Goal: Information Seeking & Learning: Learn about a topic

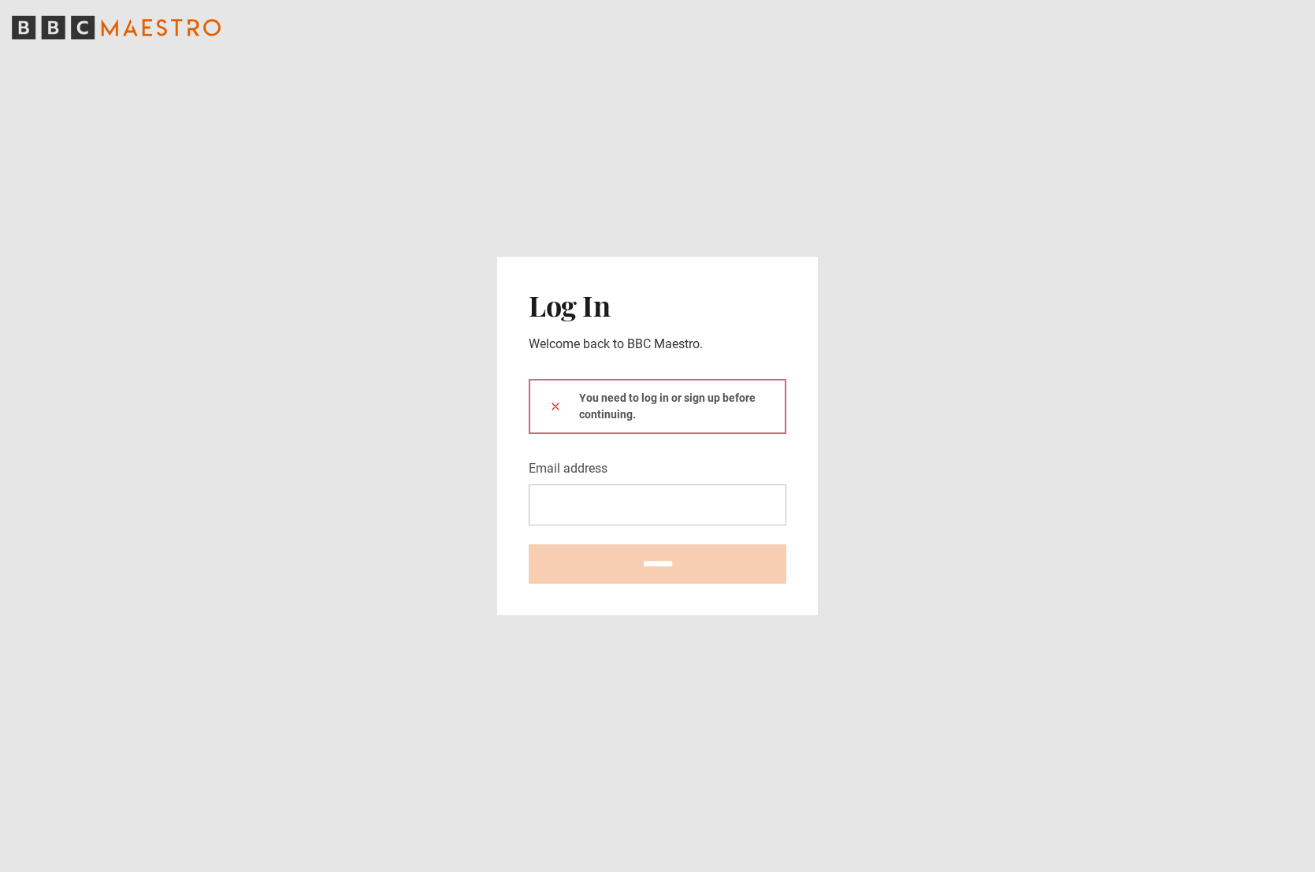
click at [82, 37] on icon "BBC Maestro" at bounding box center [83, 28] width 24 height 24
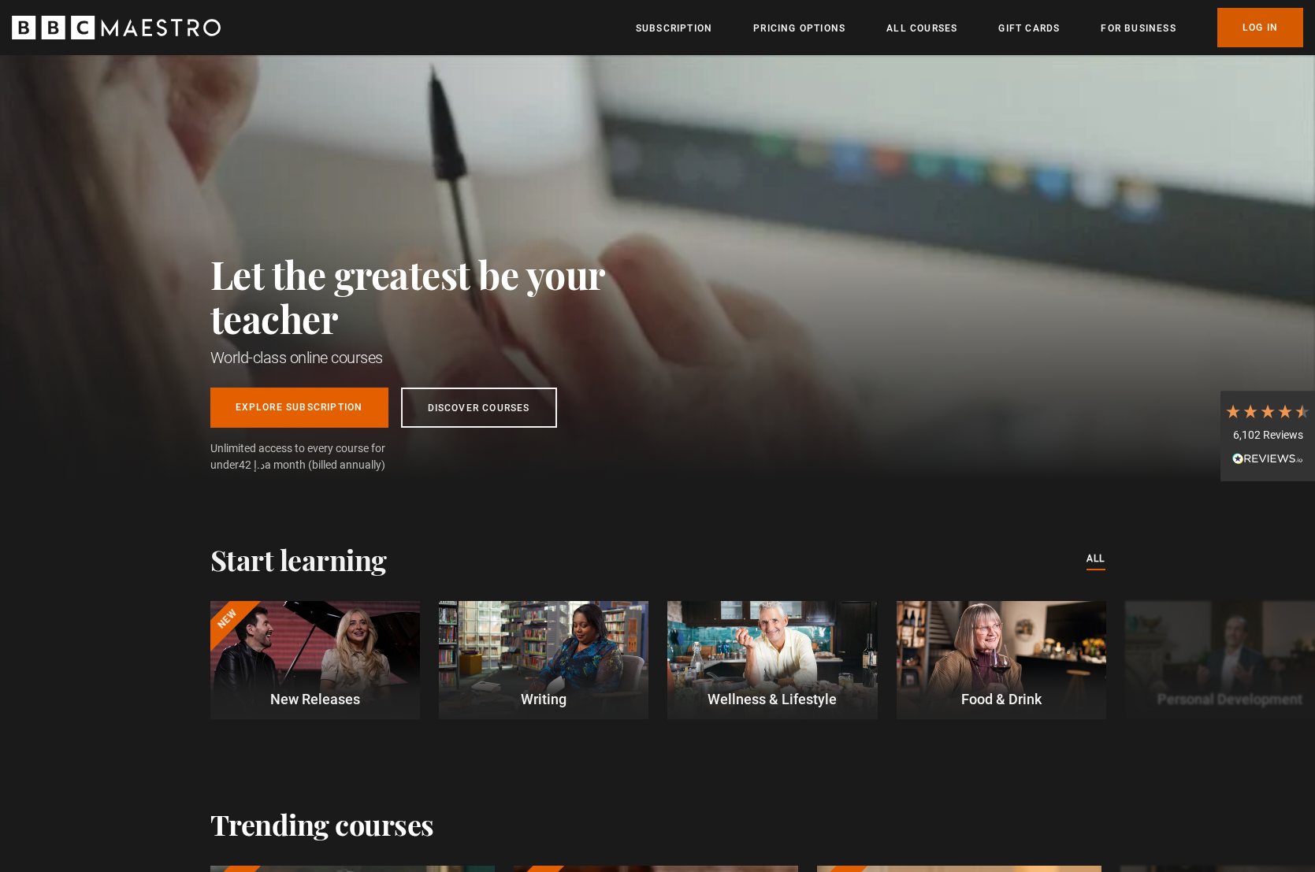
click at [1237, 34] on link "Log In" at bounding box center [1261, 27] width 86 height 39
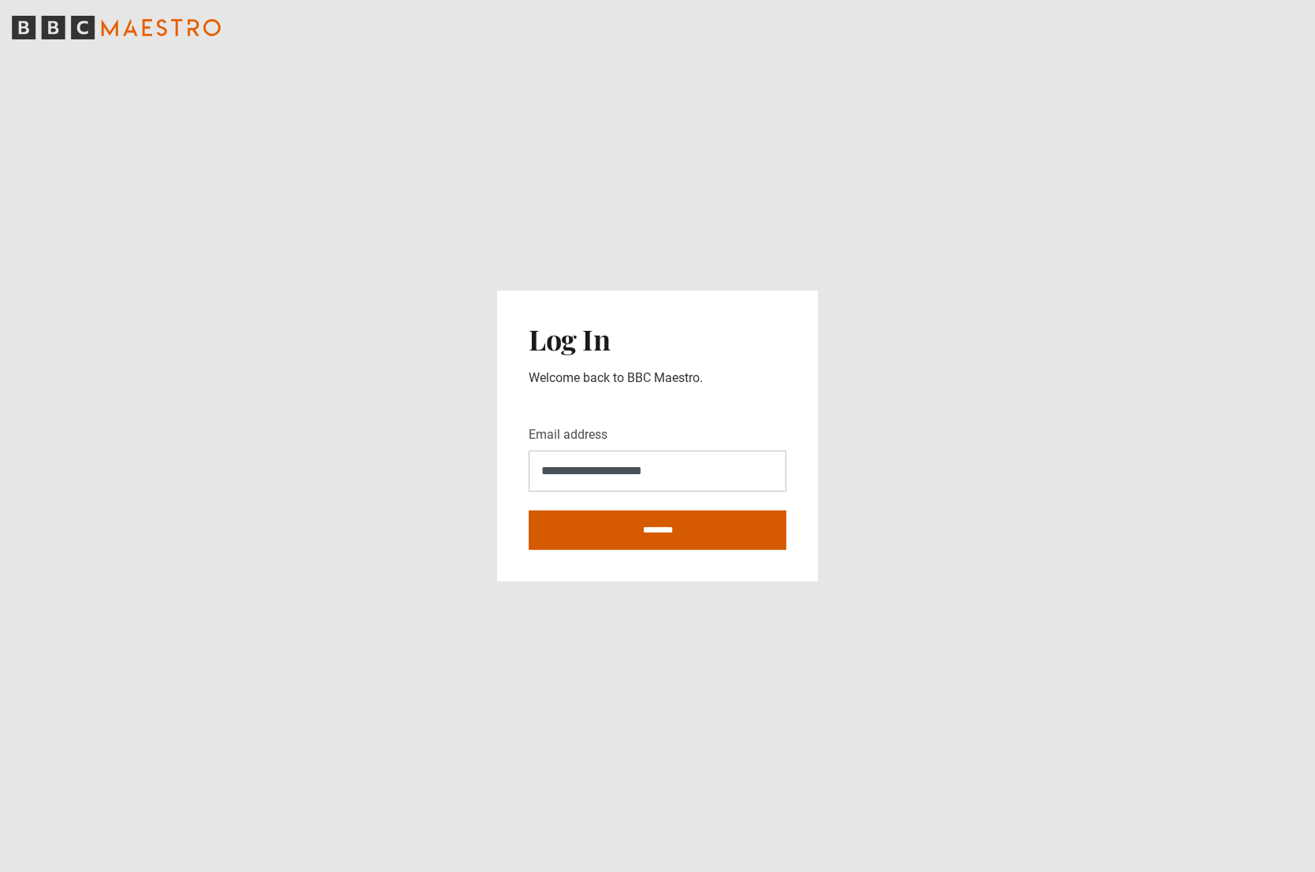
type input "**********"
click at [555, 540] on input "********" at bounding box center [658, 530] width 258 height 39
type input "**********"
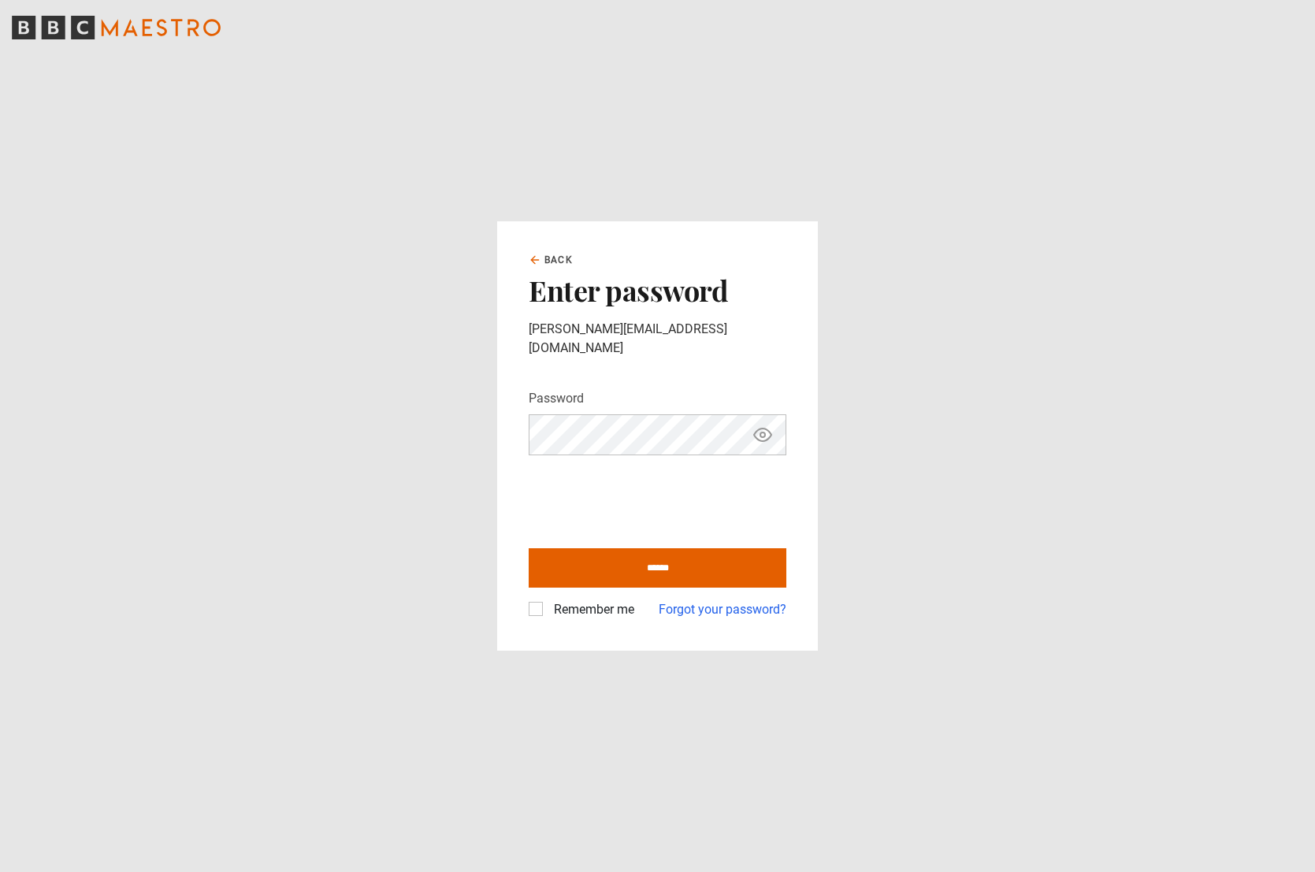
click at [764, 426] on icon "Show password" at bounding box center [762, 435] width 19 height 19
click at [641, 554] on input "******" at bounding box center [658, 567] width 258 height 39
type input "**********"
click at [548, 603] on label "Remember me" at bounding box center [591, 609] width 87 height 19
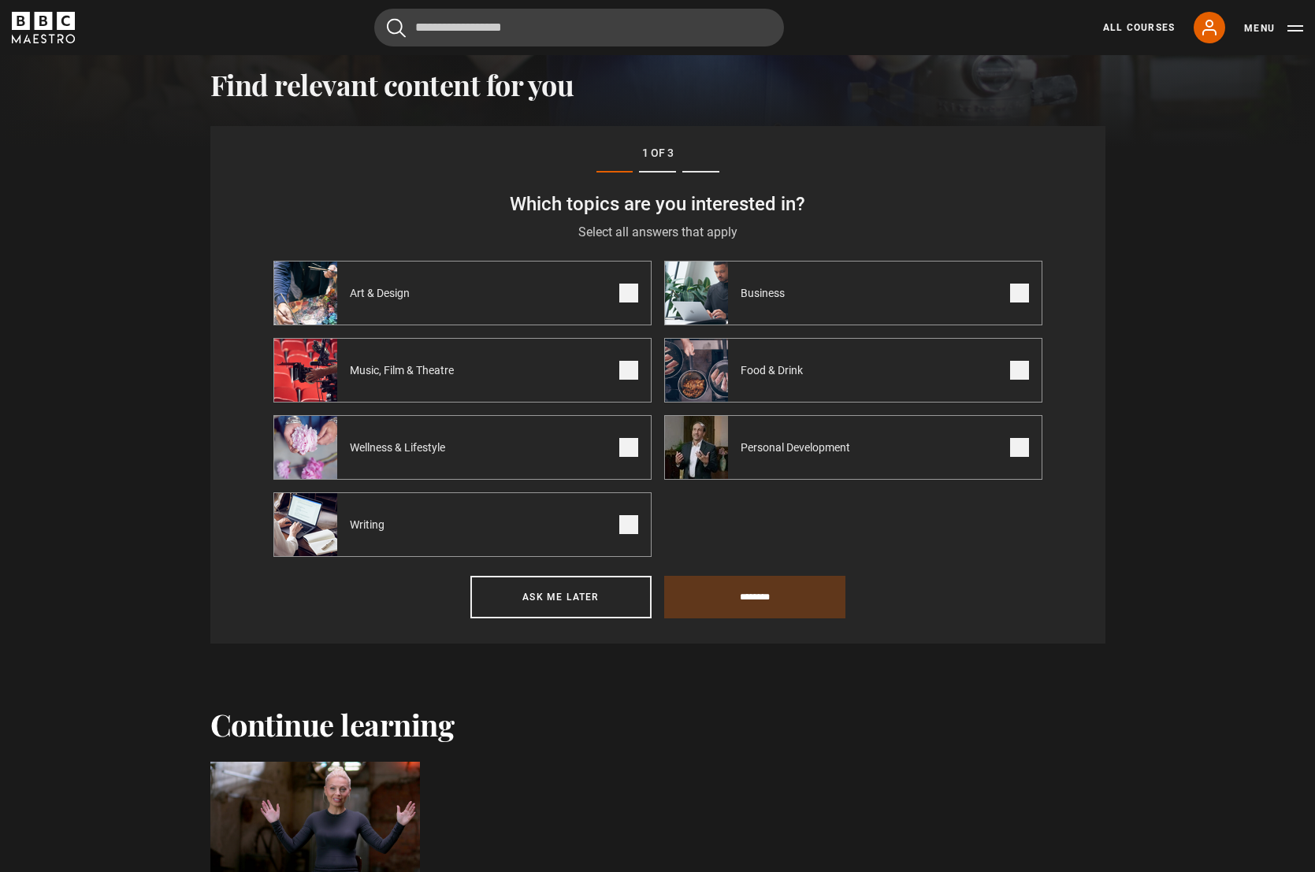
scroll to position [547, 0]
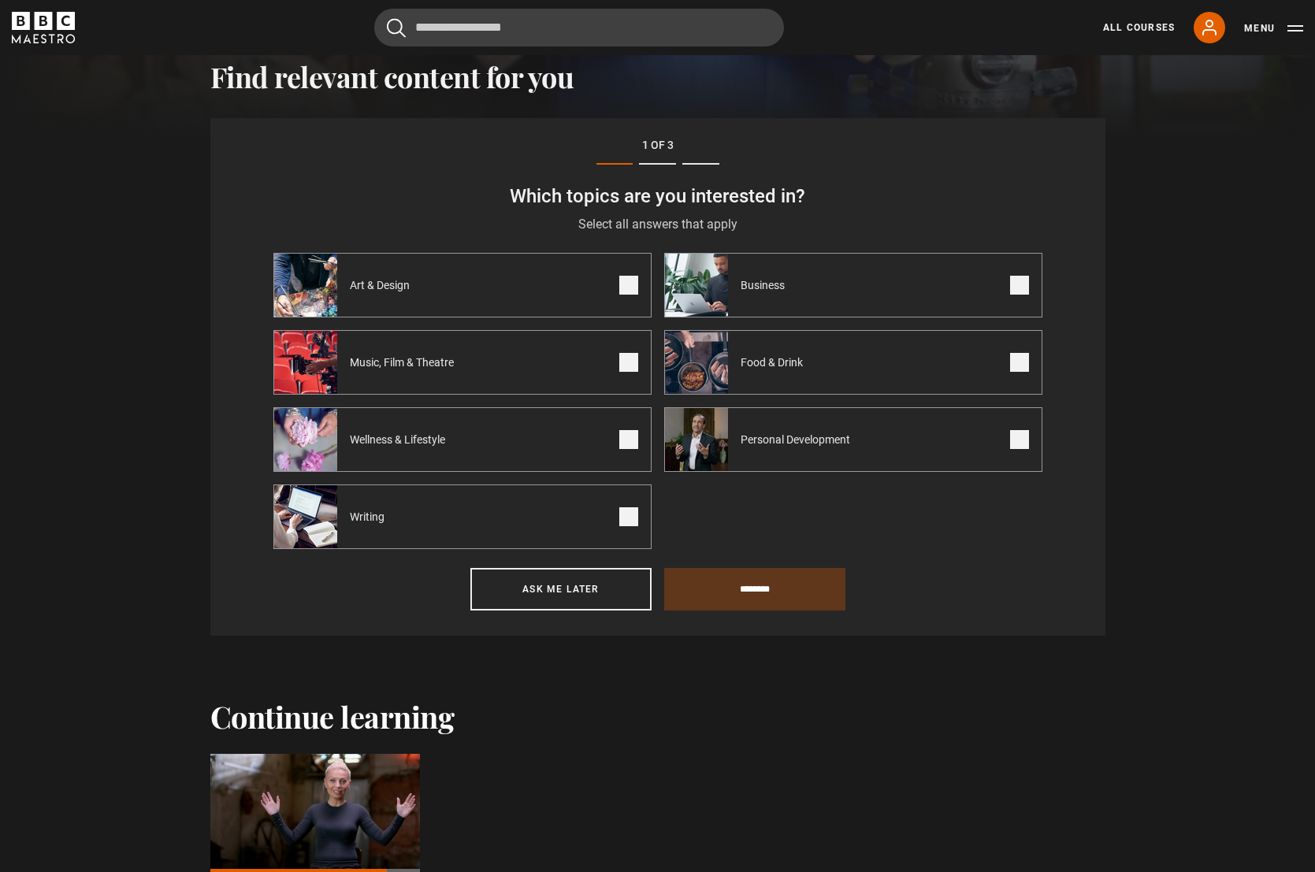
click at [381, 283] on span "Art & Design" at bounding box center [382, 285] width 91 height 16
click at [626, 287] on span at bounding box center [628, 285] width 19 height 19
click at [574, 592] on button "Ask me later" at bounding box center [560, 589] width 181 height 43
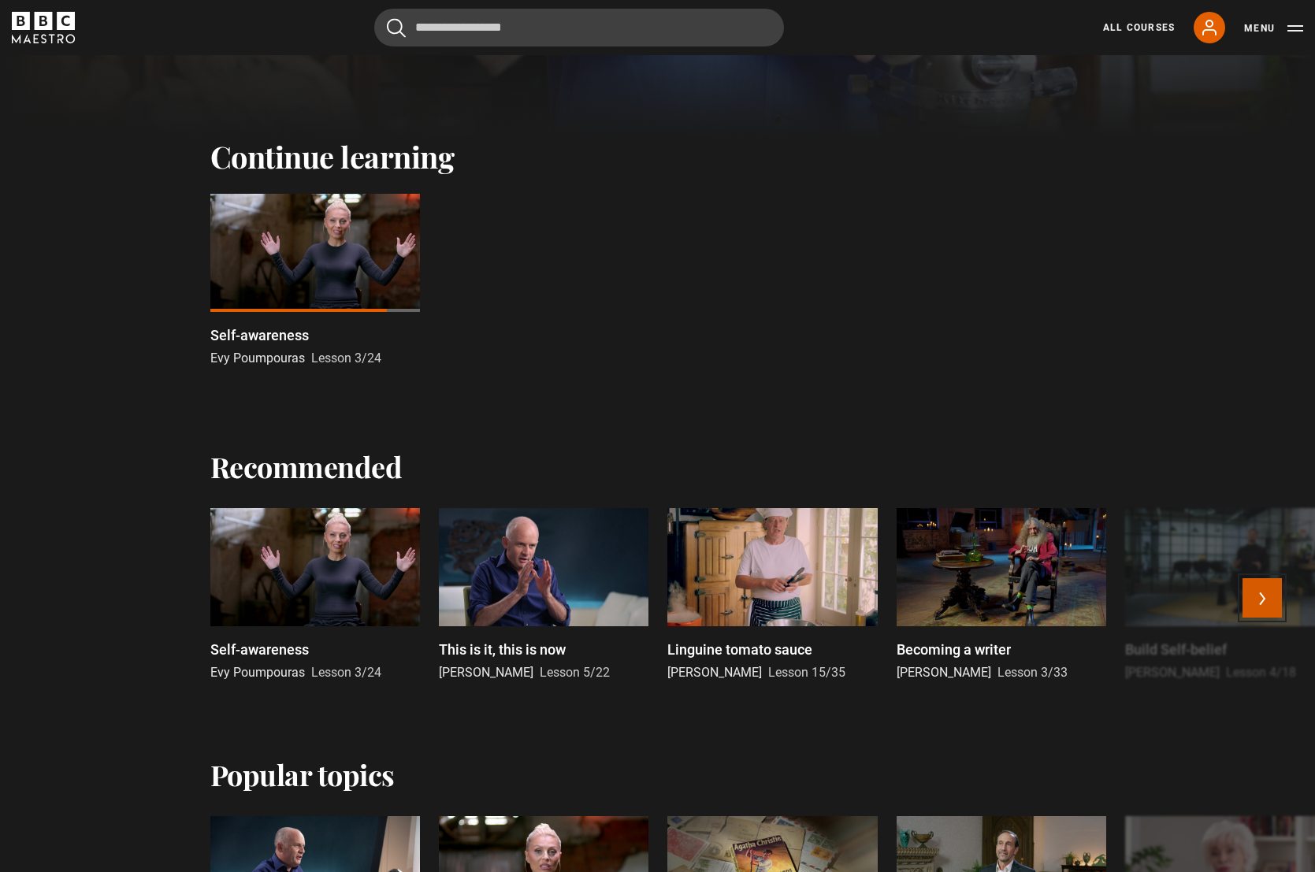
click at [1257, 594] on button "Next" at bounding box center [1262, 597] width 39 height 39
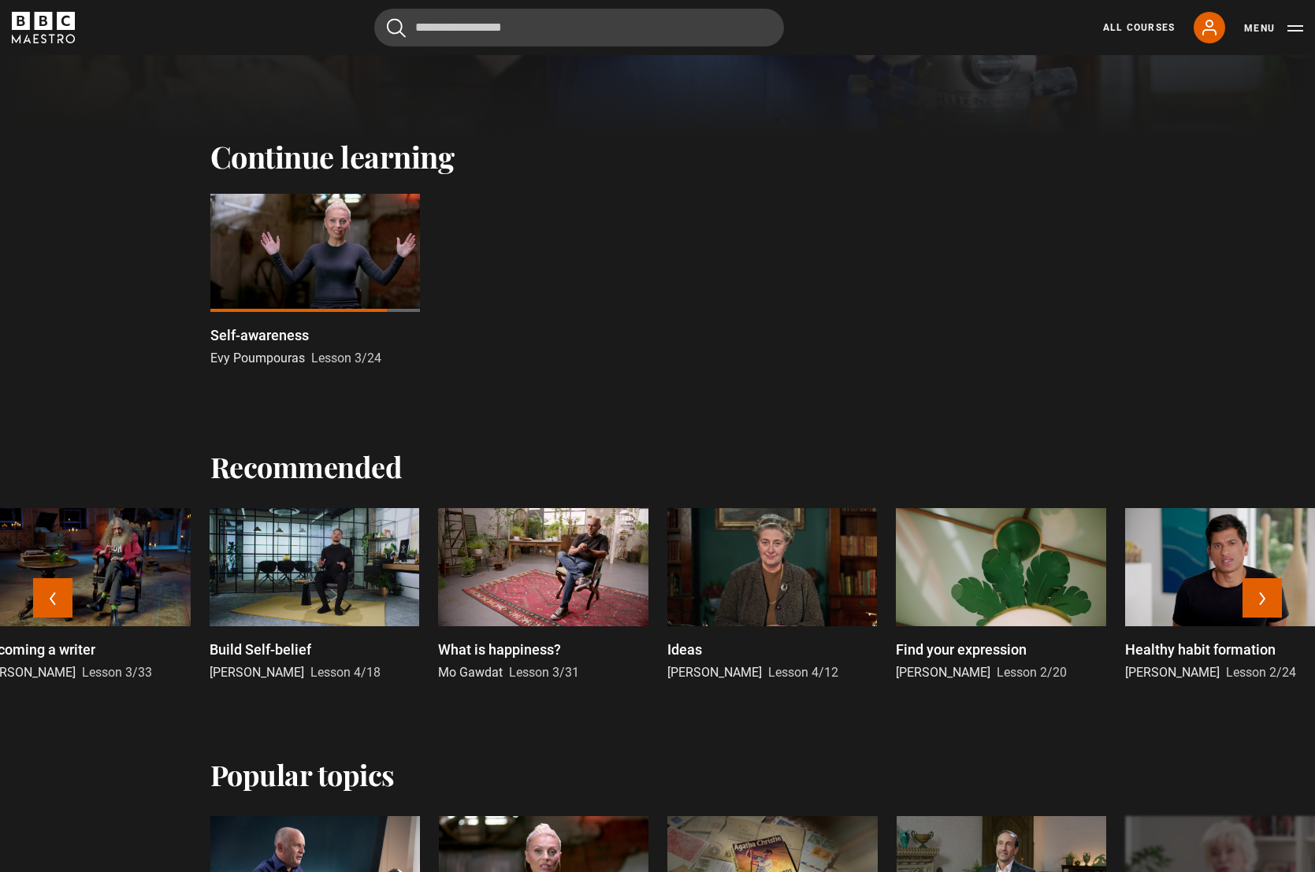
click at [1005, 584] on div at bounding box center [1001, 567] width 210 height 118
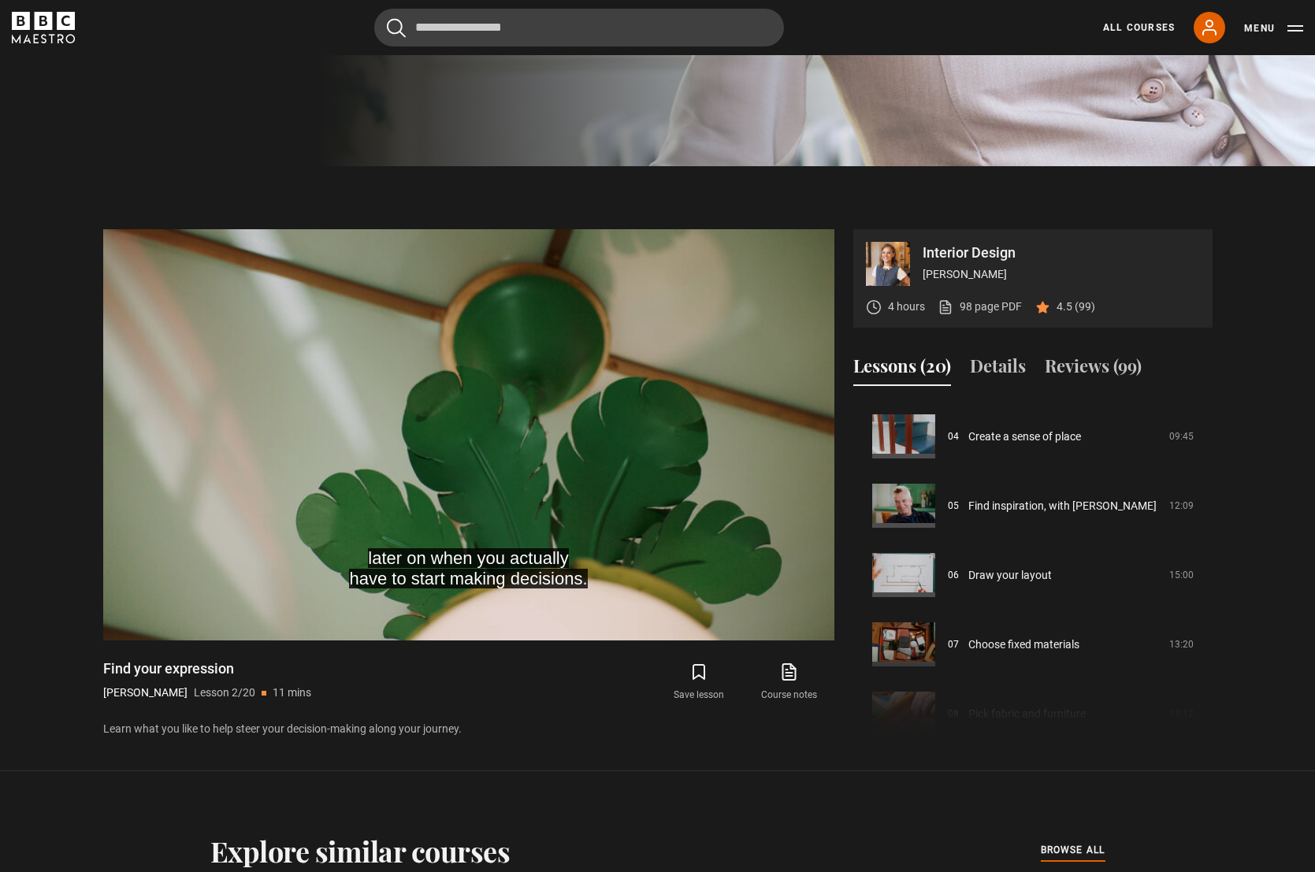
scroll to position [381, 0]
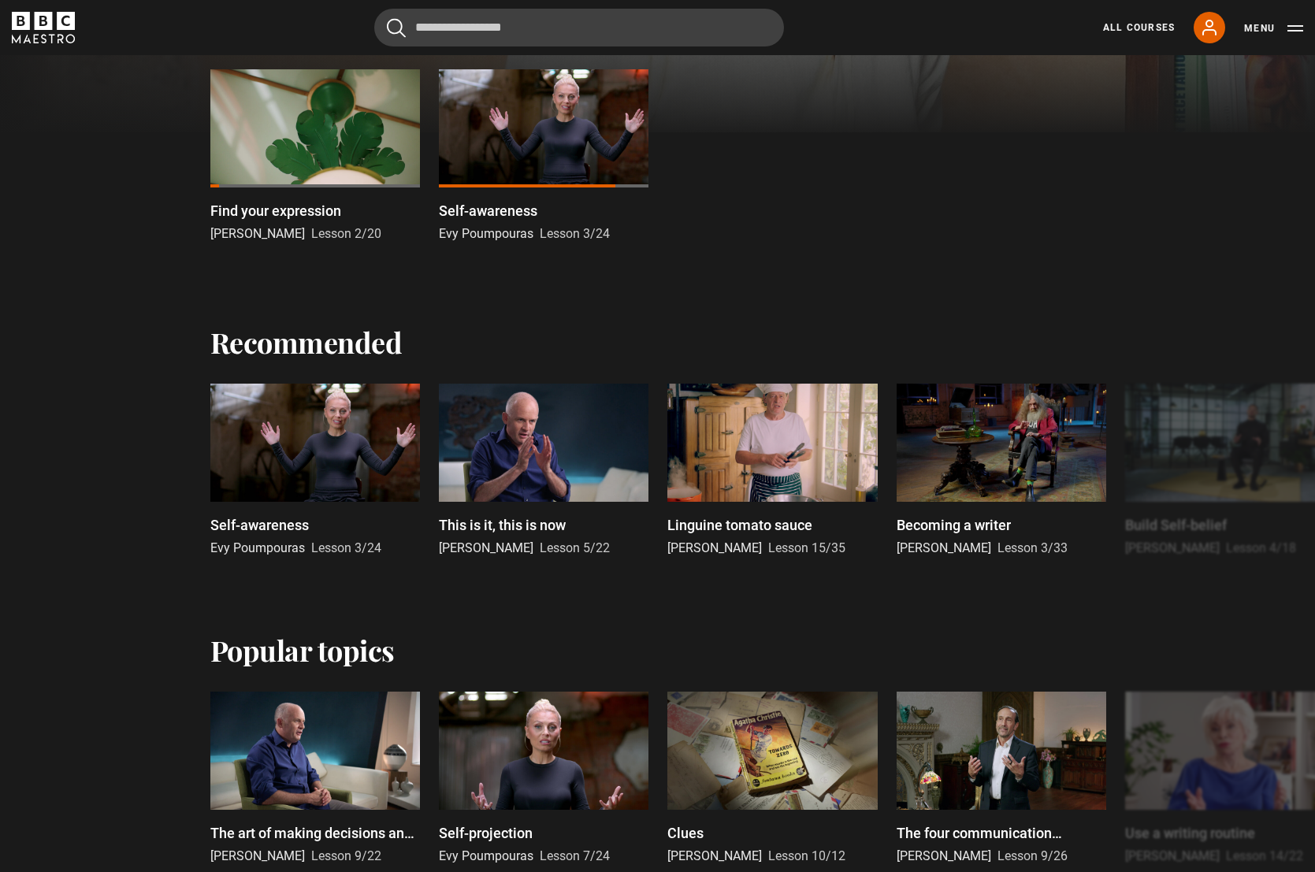
scroll to position [556, 0]
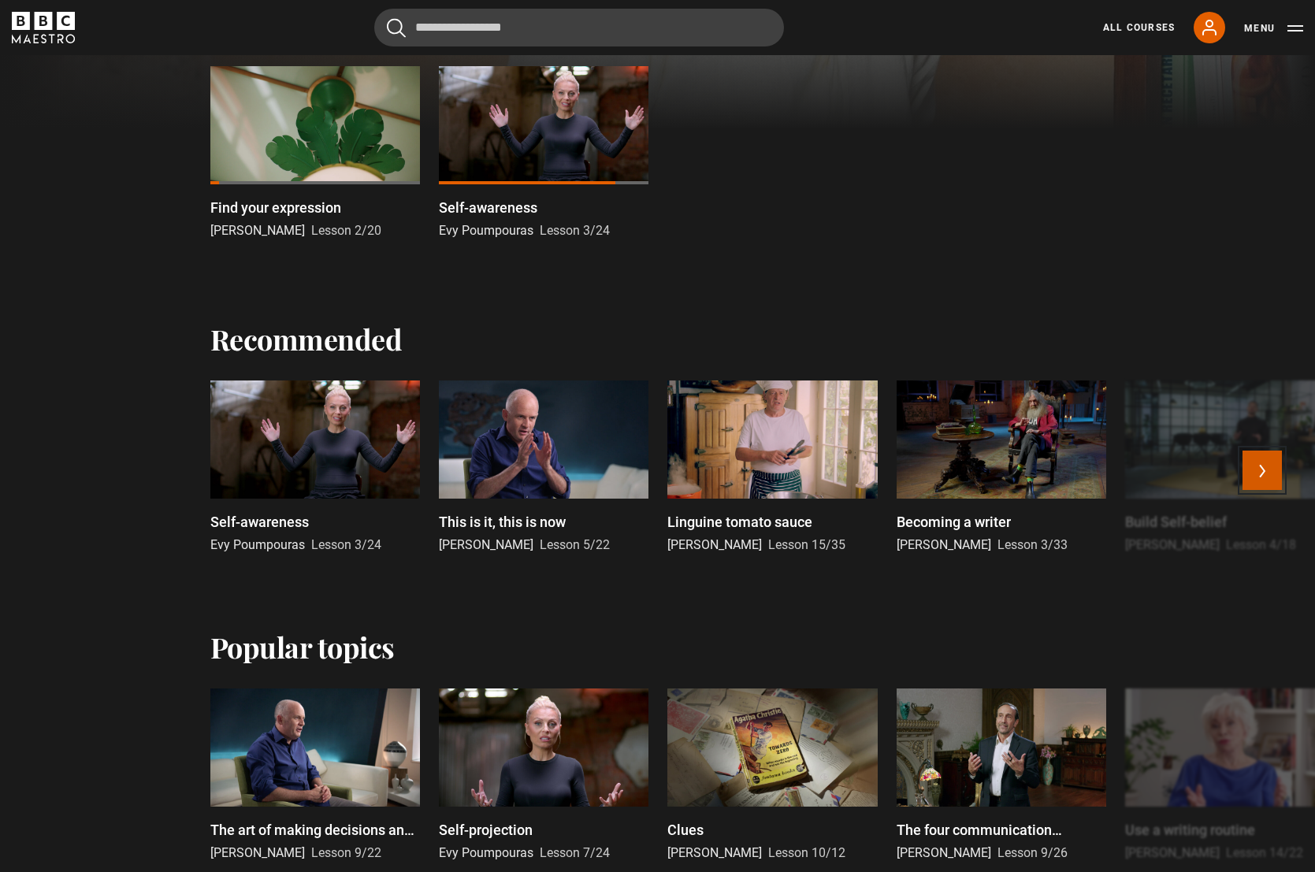
click at [1256, 470] on button "Next" at bounding box center [1262, 470] width 39 height 39
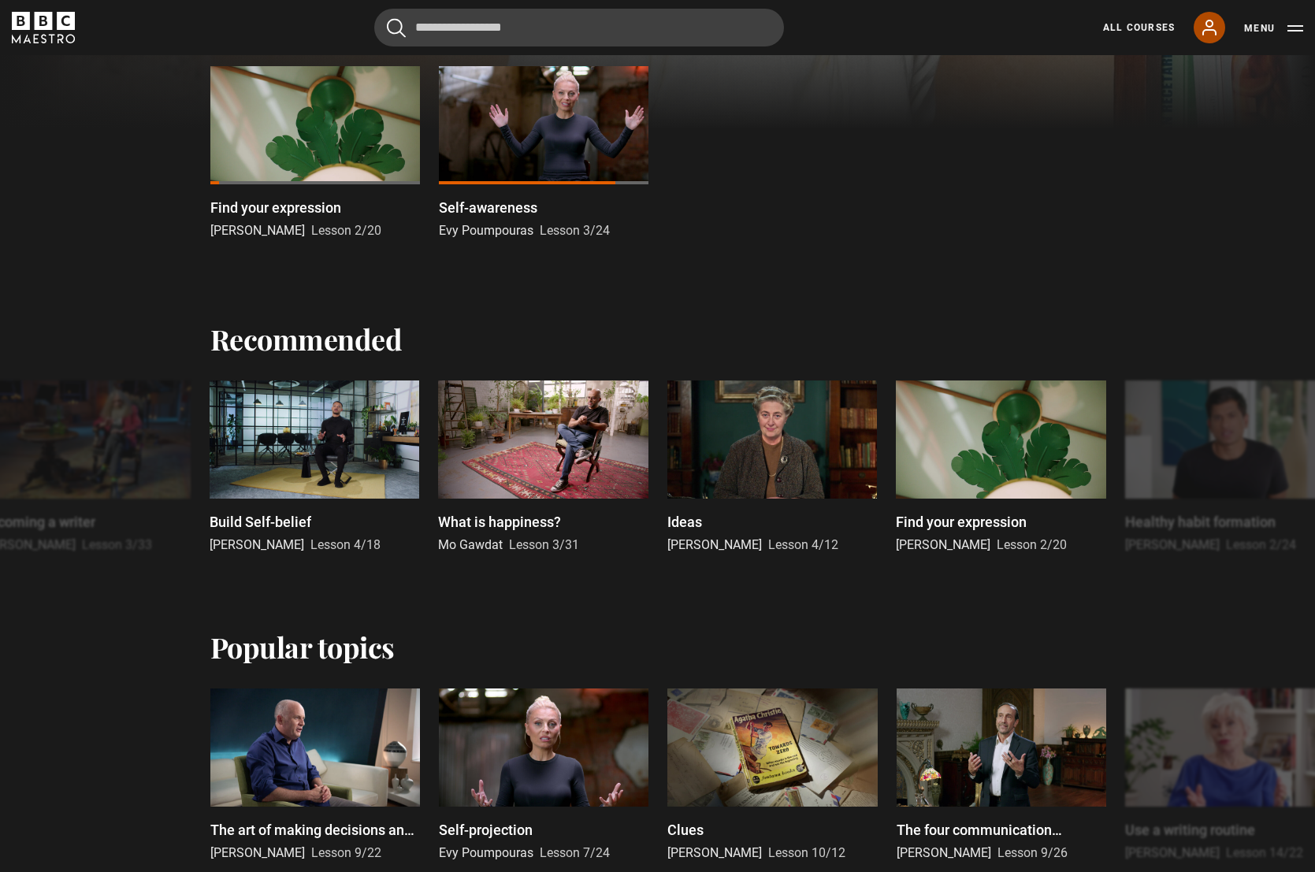
click at [1210, 28] on icon at bounding box center [1209, 27] width 19 height 19
click at [1259, 28] on button "Menu" at bounding box center [1273, 28] width 59 height 16
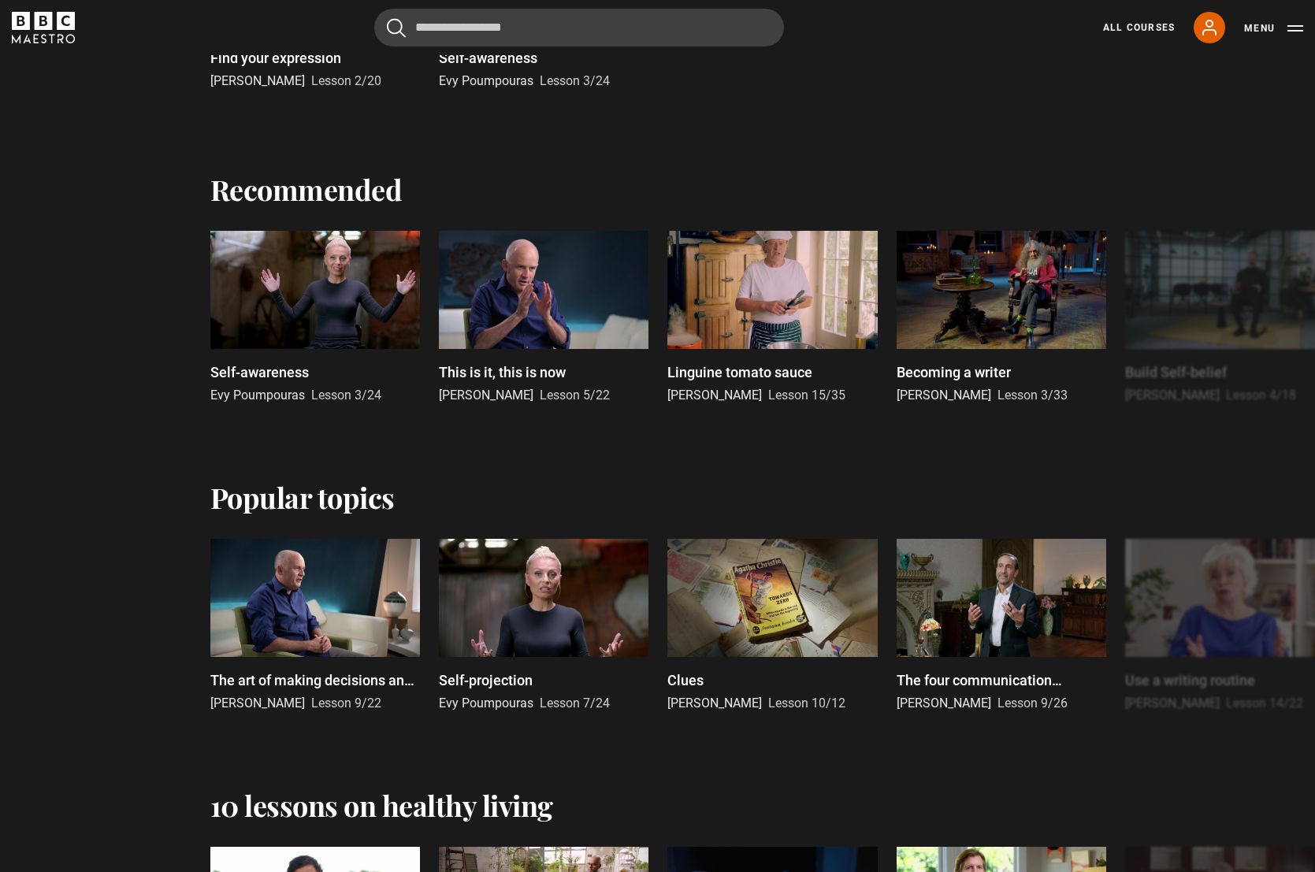
scroll to position [707, 0]
click at [1259, 324] on button "Next" at bounding box center [1262, 319] width 39 height 39
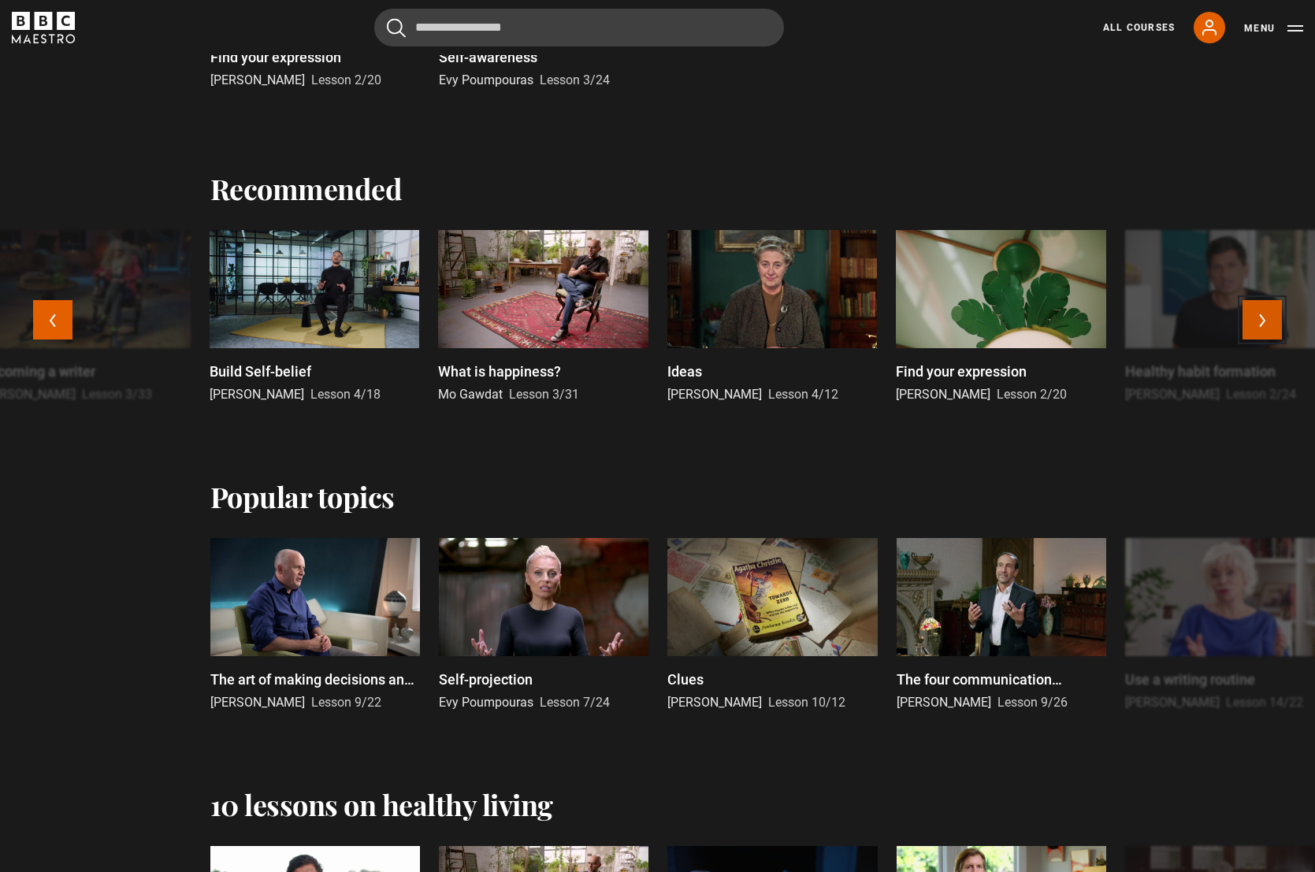
click at [1259, 324] on button "Next" at bounding box center [1262, 319] width 39 height 39
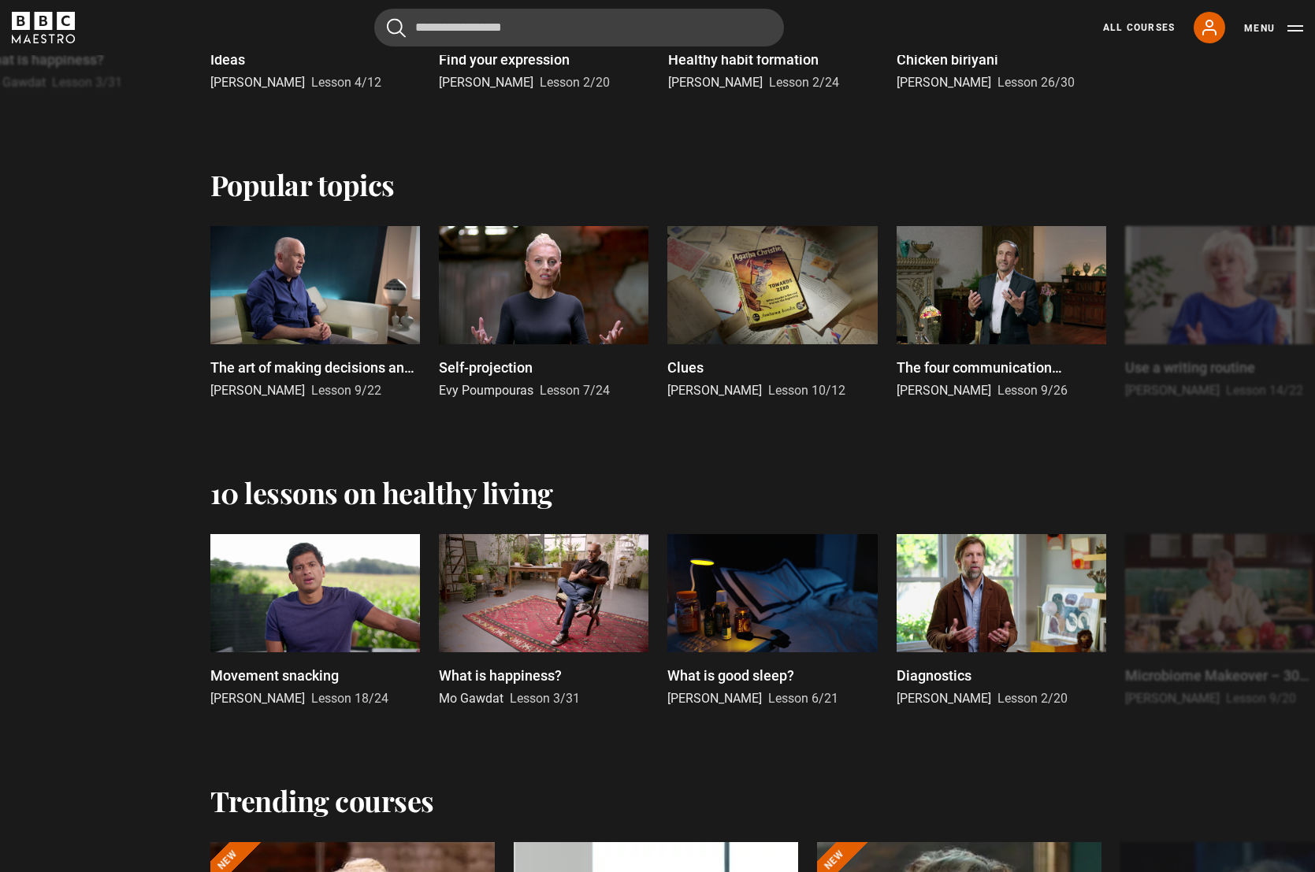
scroll to position [1020, 0]
click at [331, 317] on div at bounding box center [315, 284] width 210 height 118
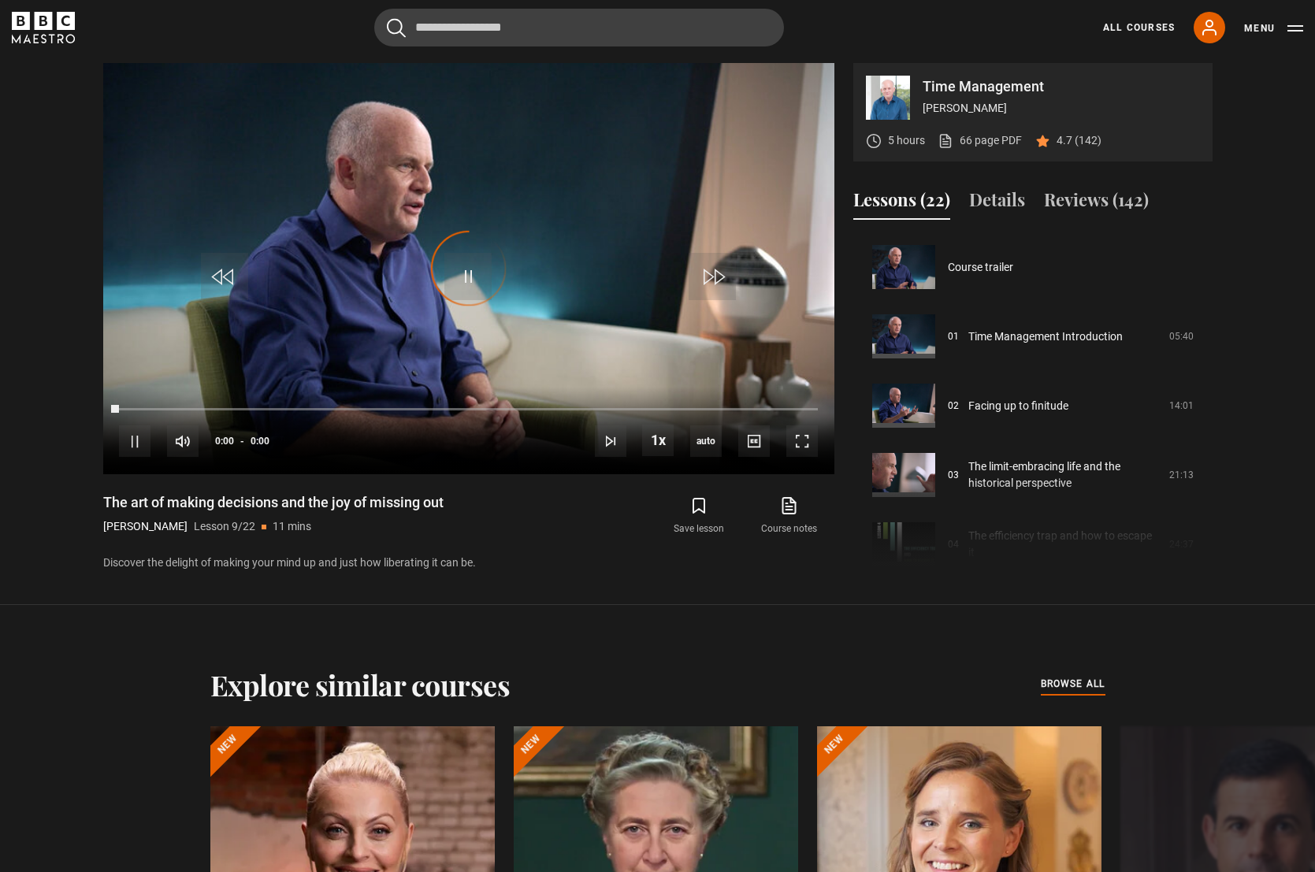
scroll to position [555, 0]
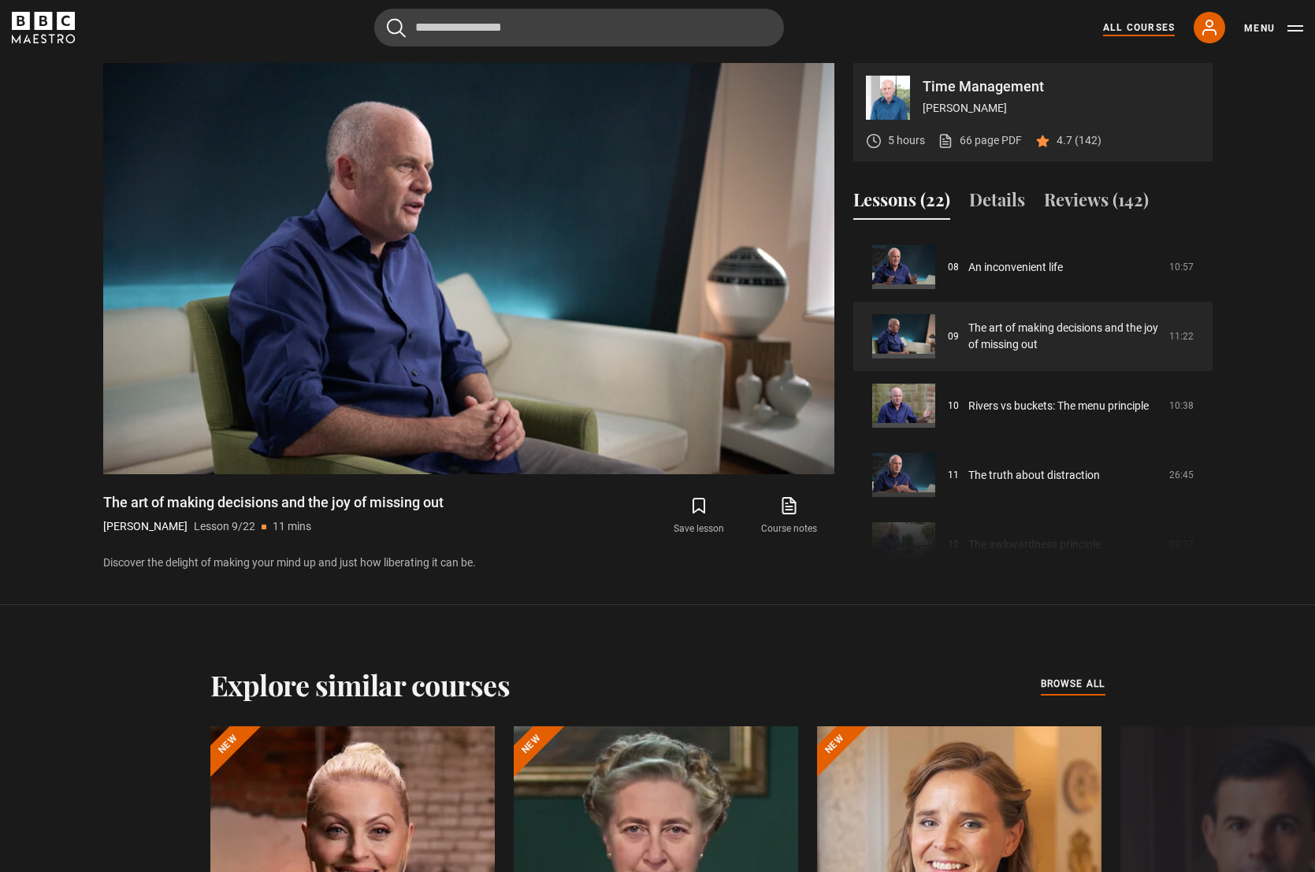
click at [1140, 28] on link "All Courses" at bounding box center [1139, 27] width 72 height 14
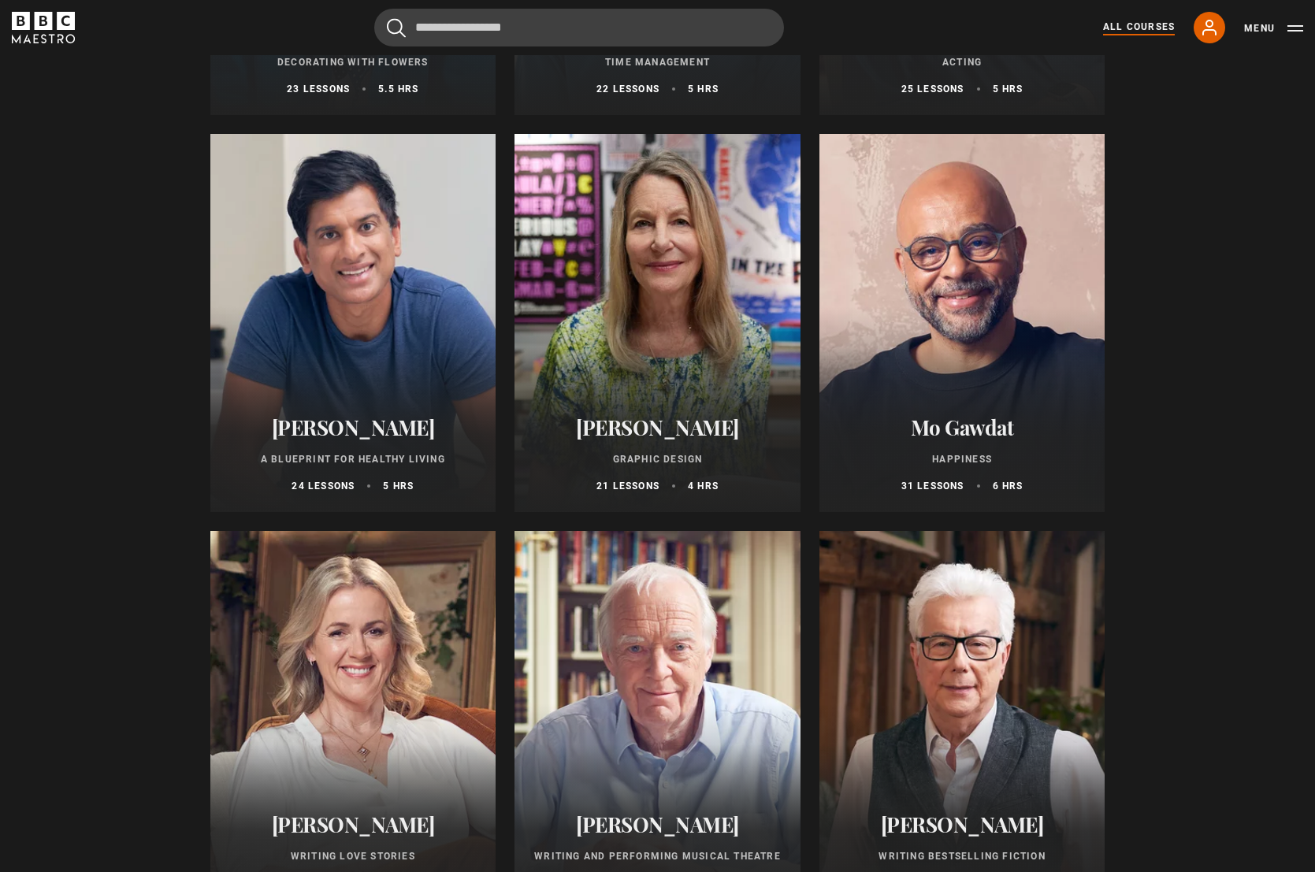
scroll to position [2495, 0]
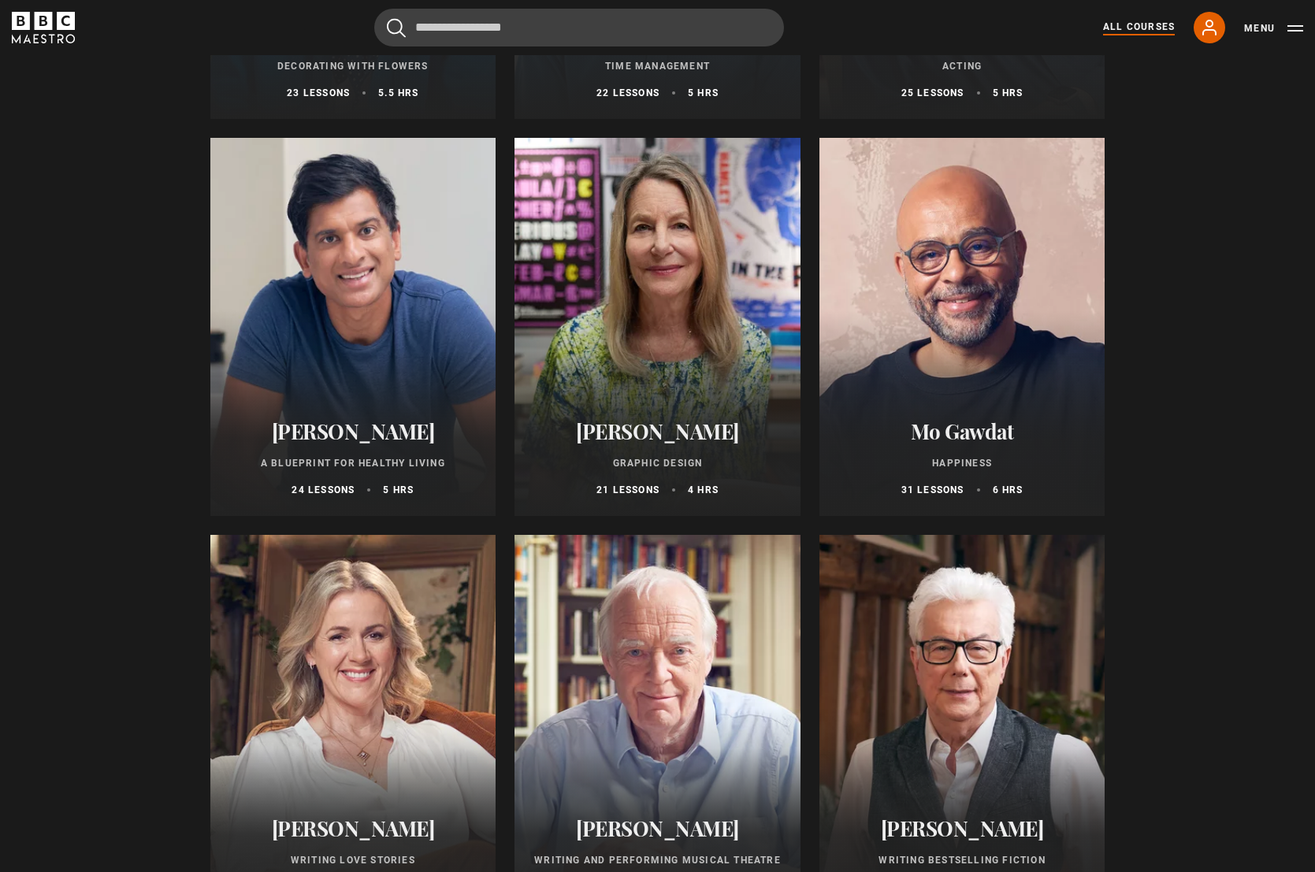
click at [349, 350] on div at bounding box center [353, 327] width 286 height 378
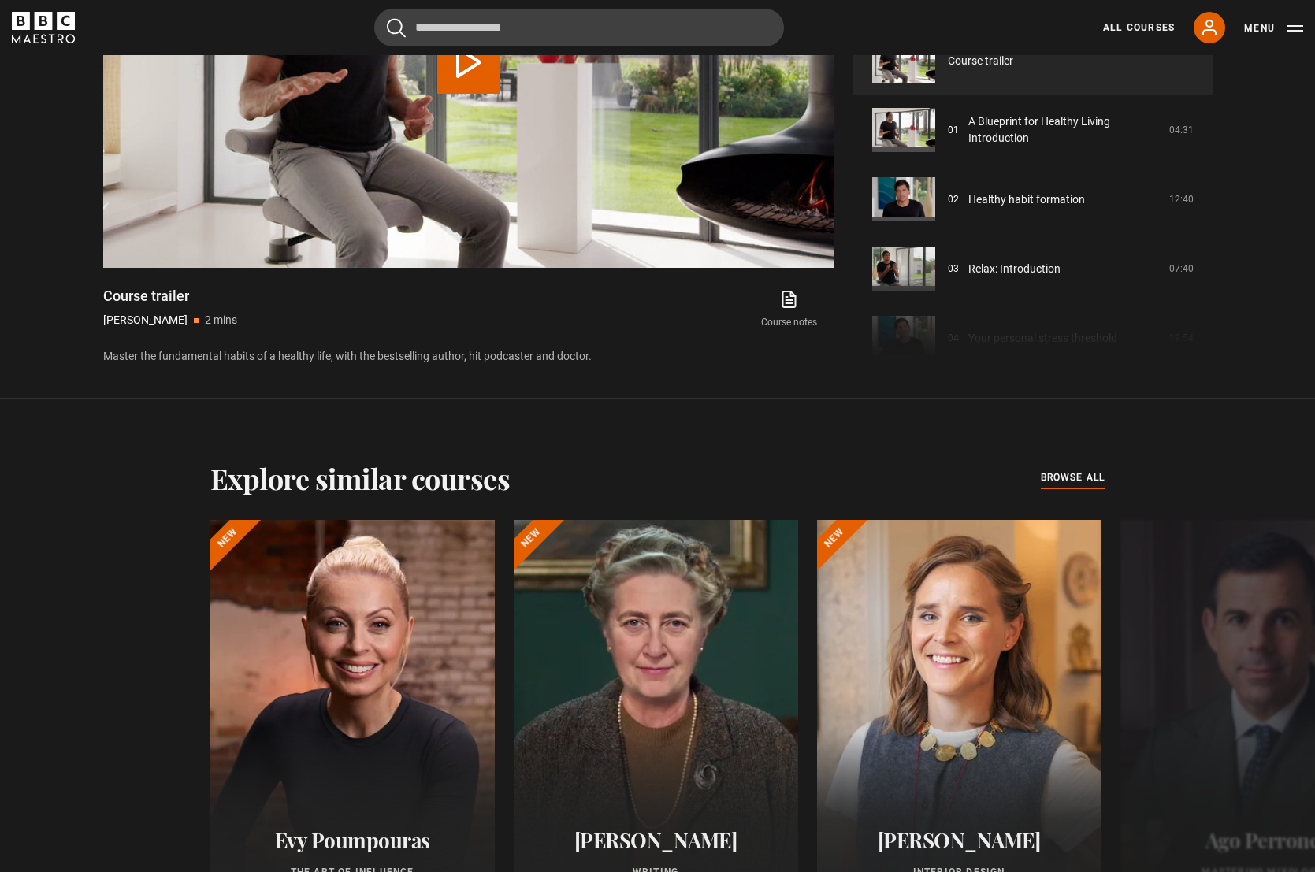
scroll to position [1090, 0]
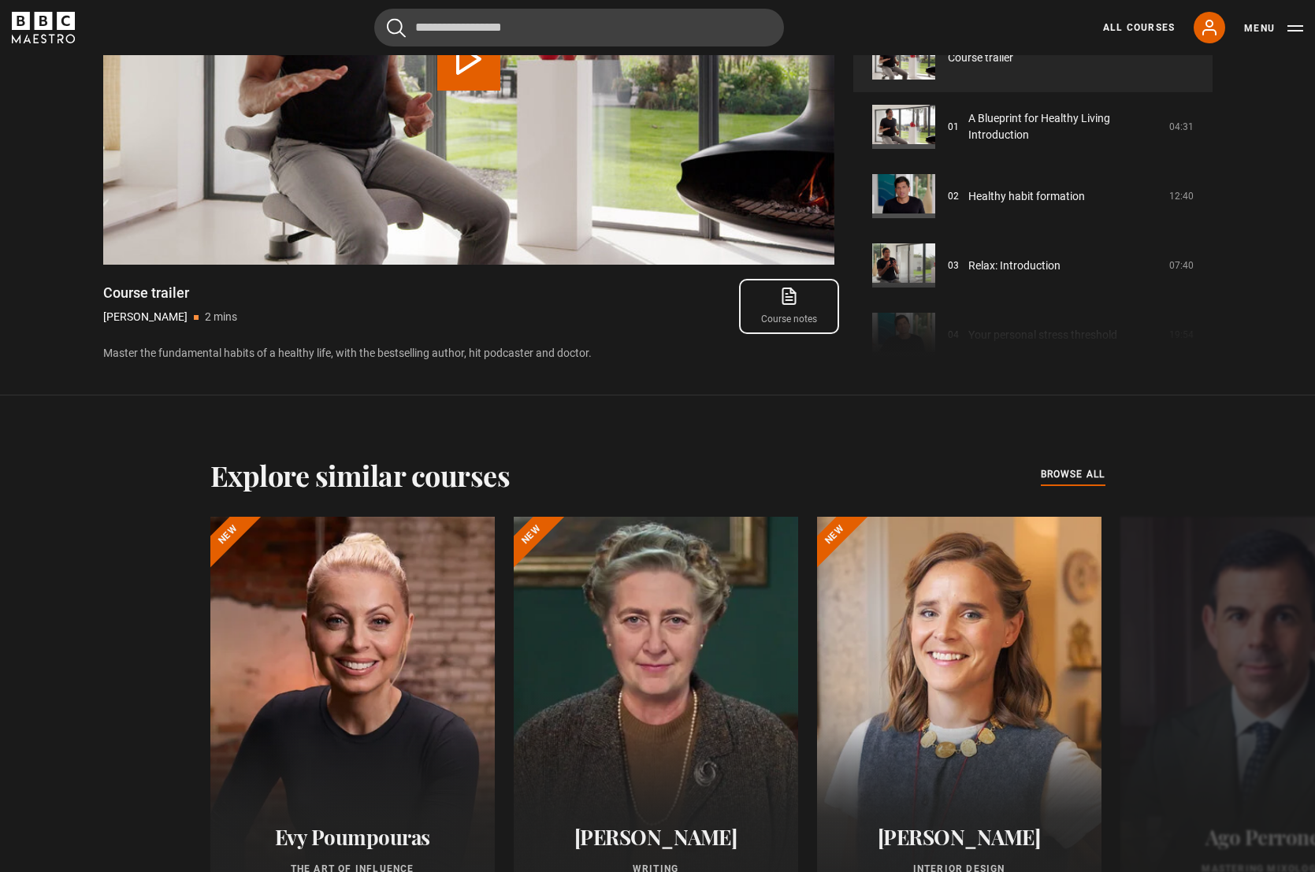
click at [784, 299] on icon at bounding box center [789, 296] width 20 height 19
